Goal: Complete application form: Complete application form

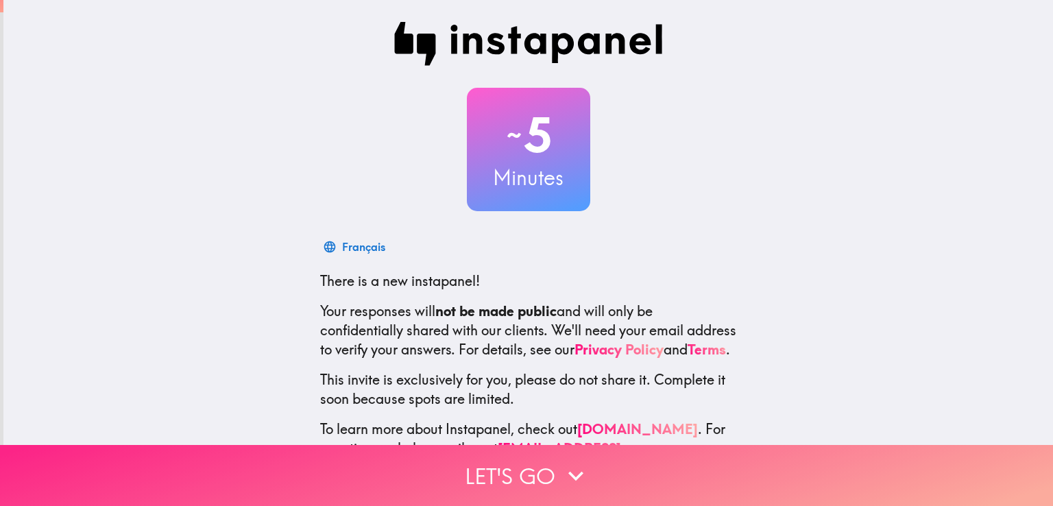
click at [561, 461] on icon "button" at bounding box center [576, 476] width 30 height 30
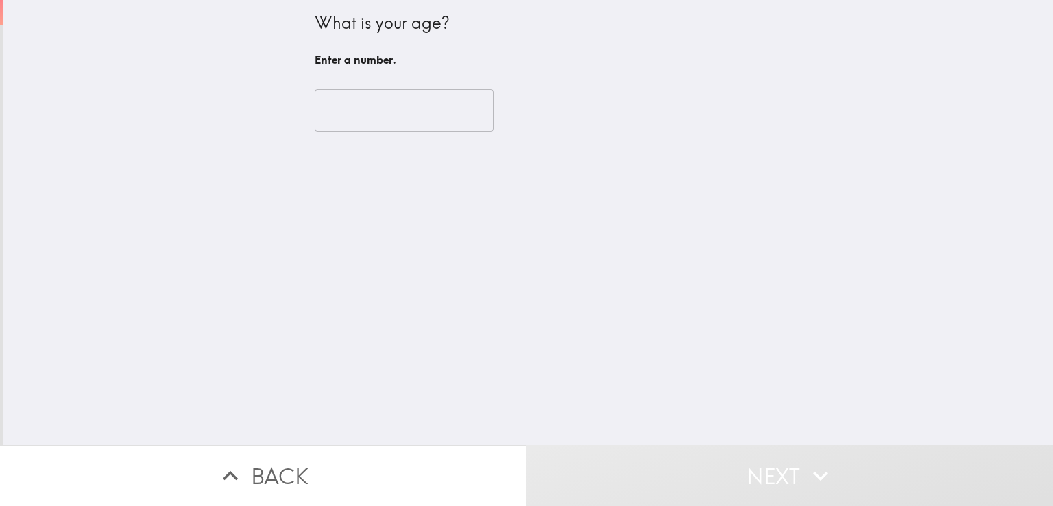
click at [365, 117] on input "number" at bounding box center [404, 110] width 179 height 43
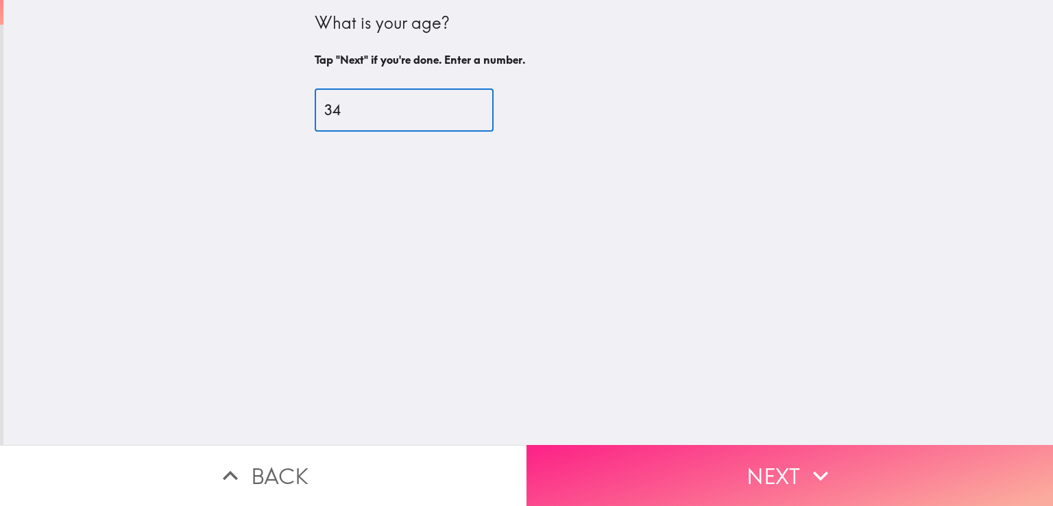
type input "34"
click at [677, 481] on button "Next" at bounding box center [790, 475] width 527 height 61
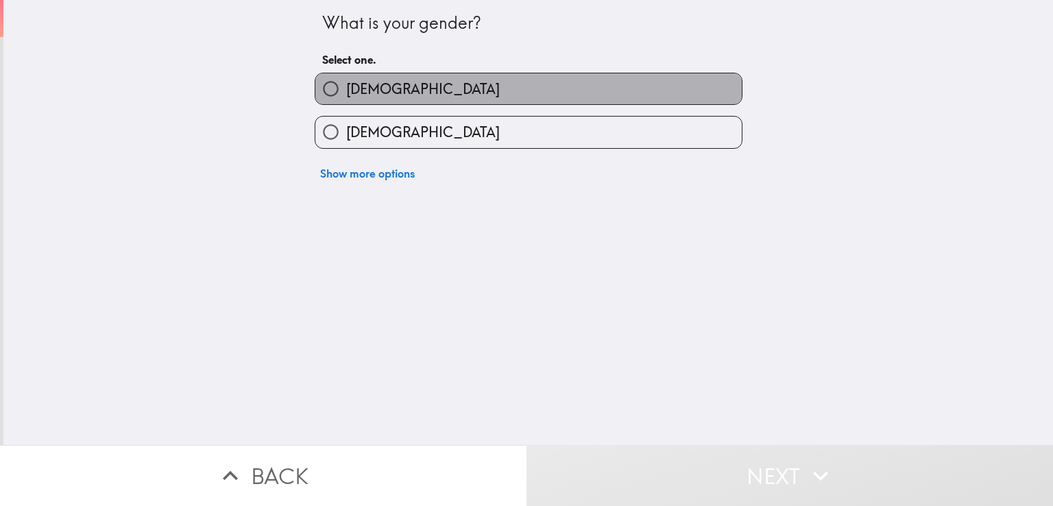
click at [368, 93] on label "[DEMOGRAPHIC_DATA]" at bounding box center [528, 88] width 426 height 31
click at [346, 93] on input "[DEMOGRAPHIC_DATA]" at bounding box center [330, 88] width 31 height 31
radio input "true"
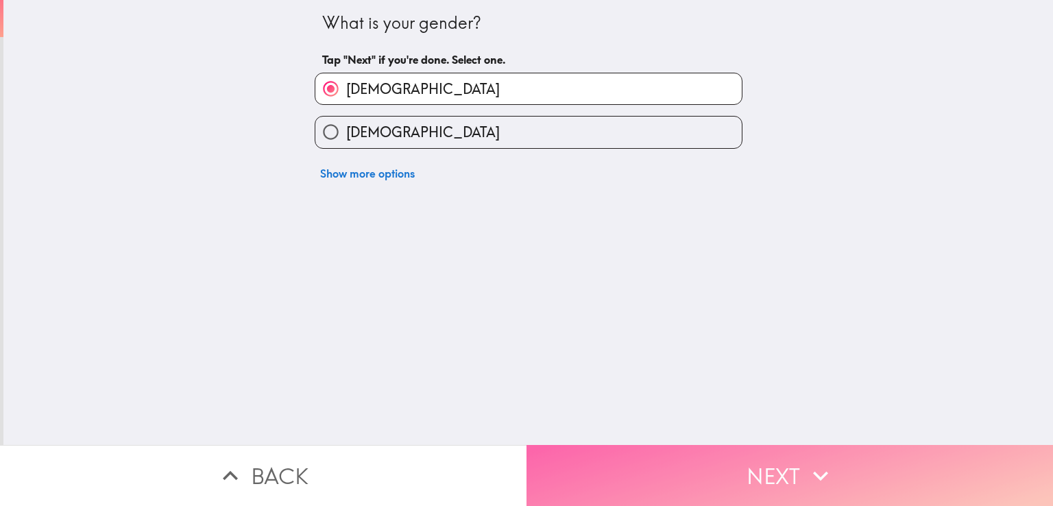
click at [588, 467] on button "Next" at bounding box center [790, 475] width 527 height 61
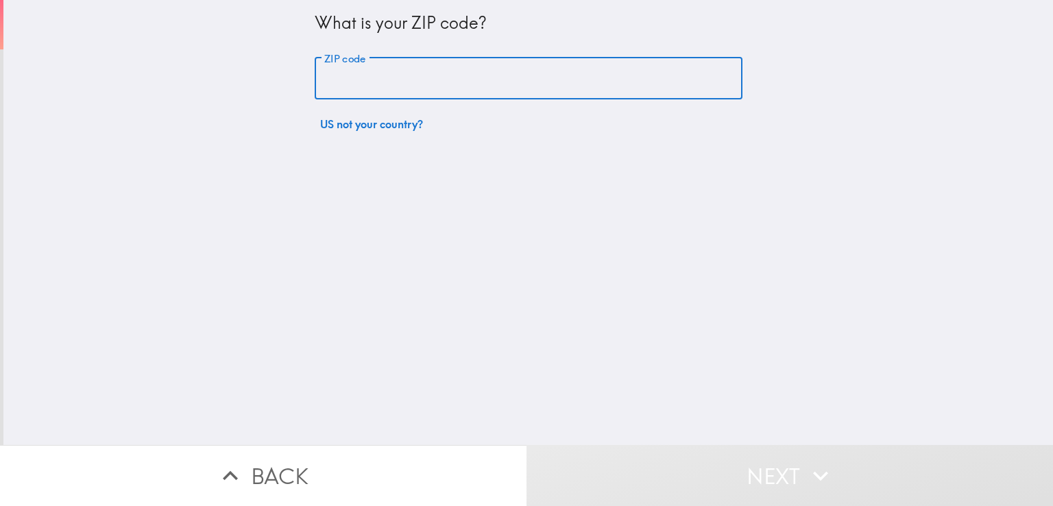
click at [388, 82] on input "ZIP code" at bounding box center [529, 79] width 428 height 43
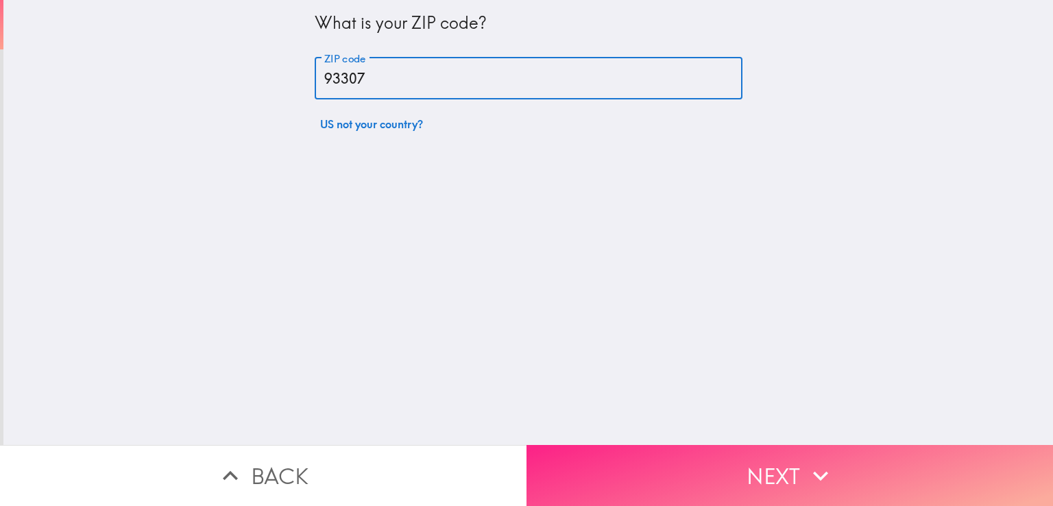
type input "93307"
click at [663, 464] on button "Next" at bounding box center [790, 475] width 527 height 61
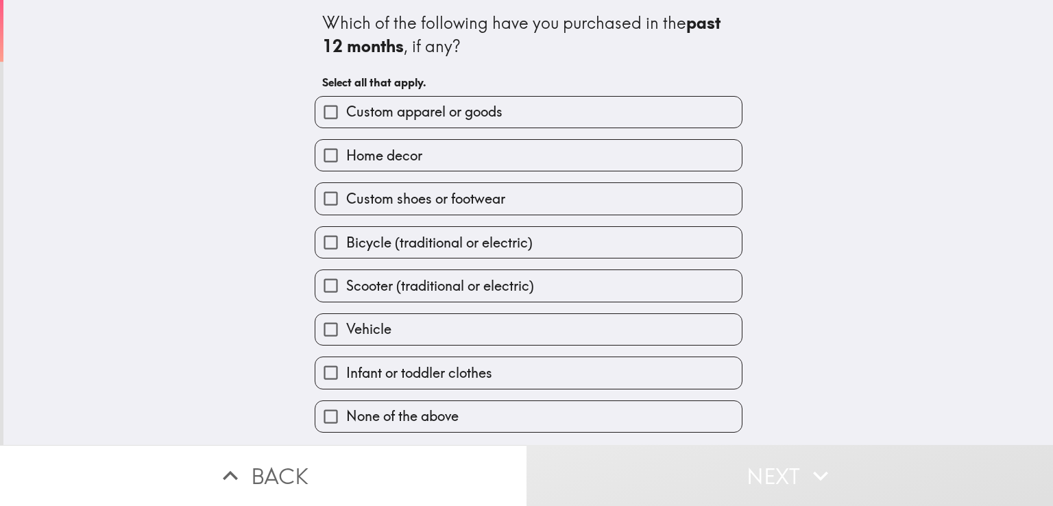
click at [502, 112] on label "Custom apparel or goods" at bounding box center [528, 112] width 426 height 31
click at [346, 112] on input "Custom apparel or goods" at bounding box center [330, 112] width 31 height 31
checkbox input "true"
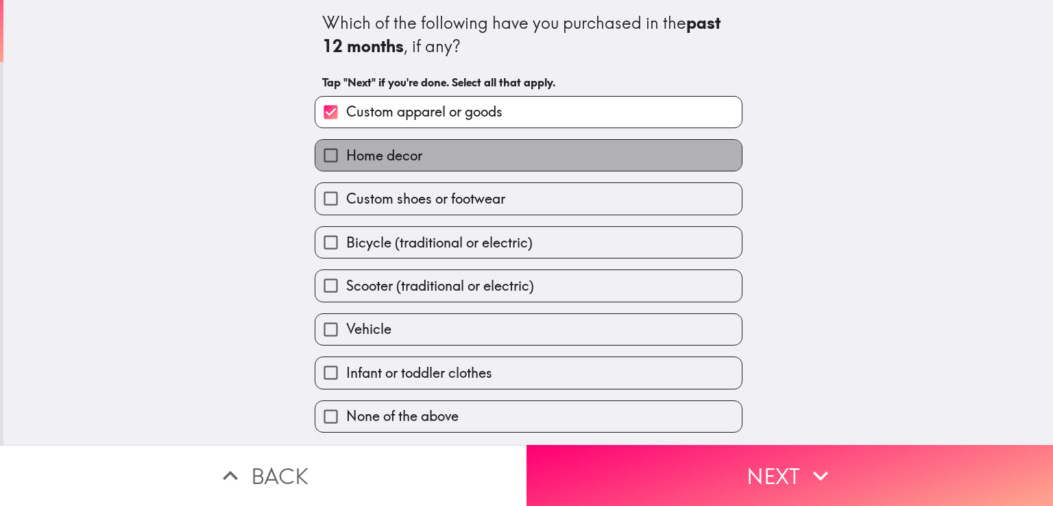
click at [403, 152] on span "Home decor" at bounding box center [384, 155] width 76 height 19
click at [346, 152] on input "Home decor" at bounding box center [330, 155] width 31 height 31
checkbox input "true"
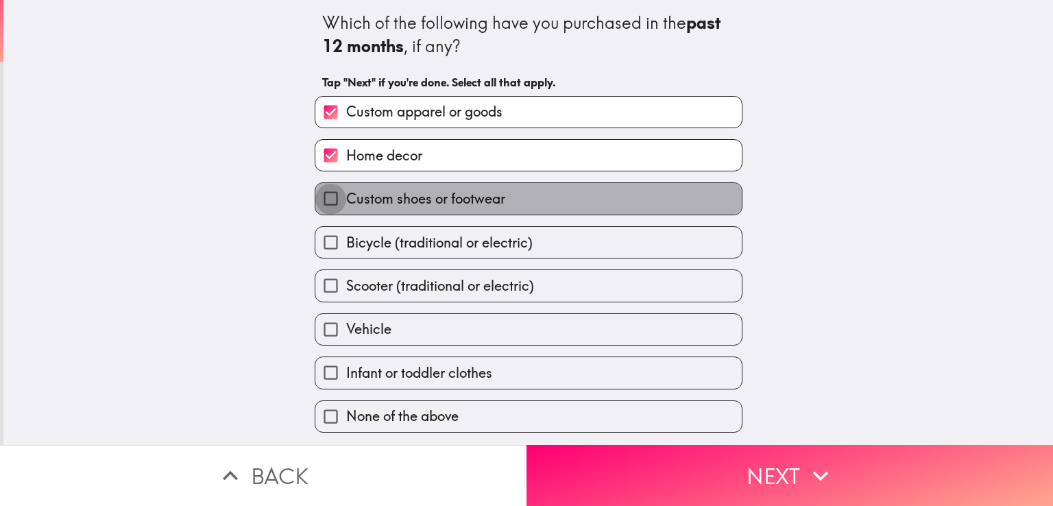
click at [335, 206] on input "Custom shoes or footwear" at bounding box center [330, 198] width 31 height 31
checkbox input "true"
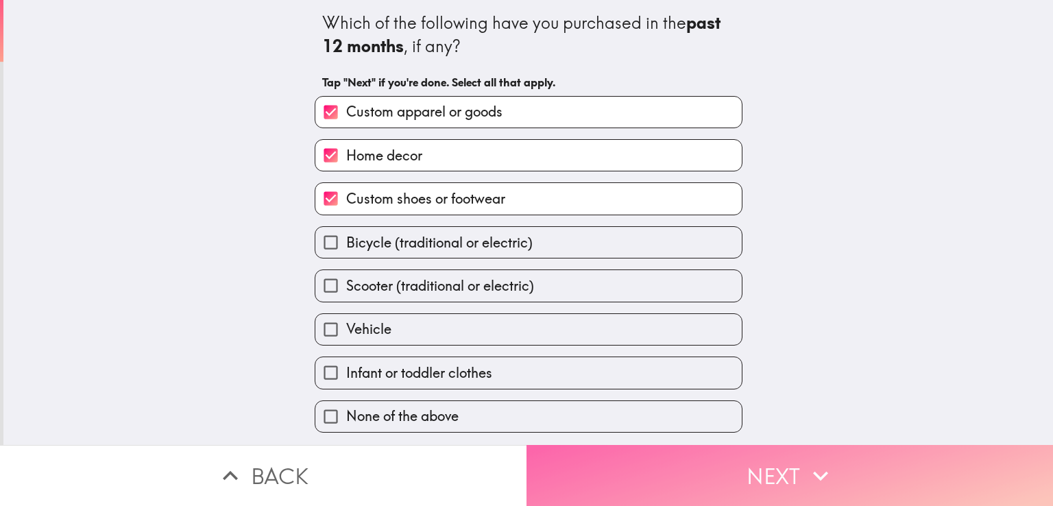
click at [616, 466] on button "Next" at bounding box center [790, 475] width 527 height 61
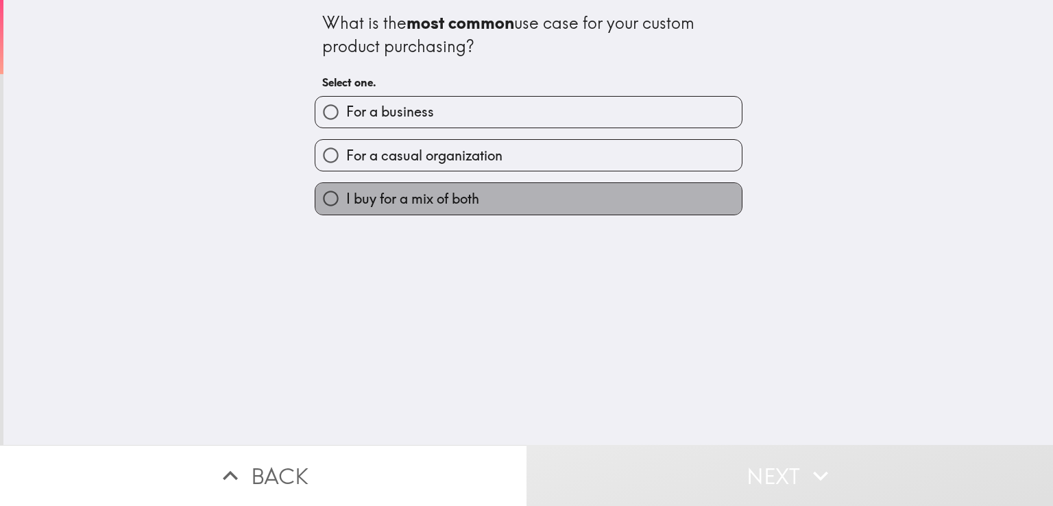
click at [353, 195] on span "I buy for a mix of both" at bounding box center [412, 198] width 133 height 19
click at [346, 195] on input "I buy for a mix of both" at bounding box center [330, 198] width 31 height 31
radio input "true"
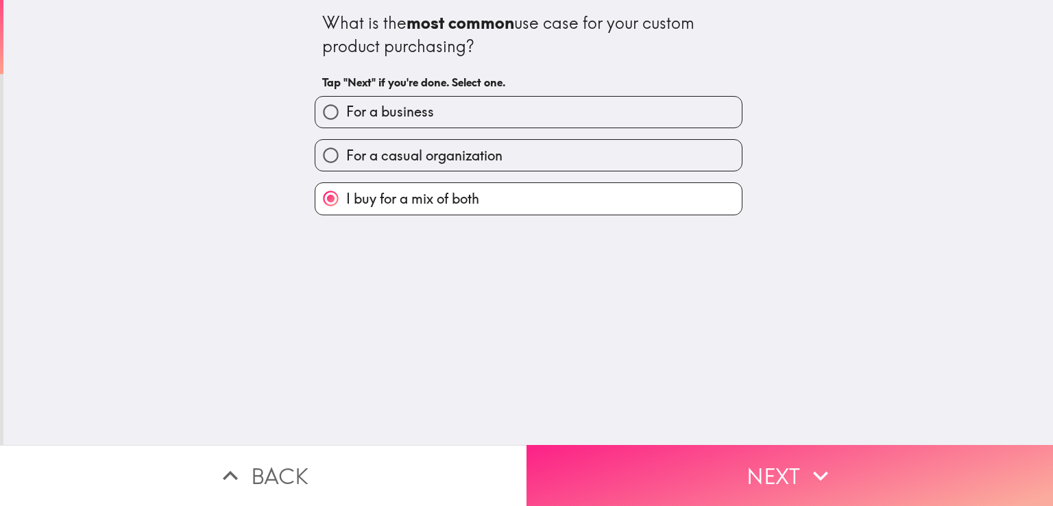
click at [652, 465] on button "Next" at bounding box center [790, 475] width 527 height 61
